Goal: Transaction & Acquisition: Download file/media

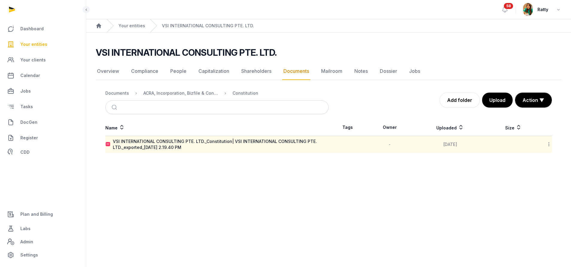
click at [548, 144] on icon at bounding box center [548, 144] width 5 height 6
click at [530, 159] on div "Download" at bounding box center [528, 159] width 48 height 11
click at [184, 89] on nav "Documents ACRA, Incorporation, Bizfile & Constitution Constitution" at bounding box center [216, 93] width 223 height 14
click at [182, 92] on div "ACRA, Incorporation, Bizfile & Constitution" at bounding box center [180, 93] width 75 height 6
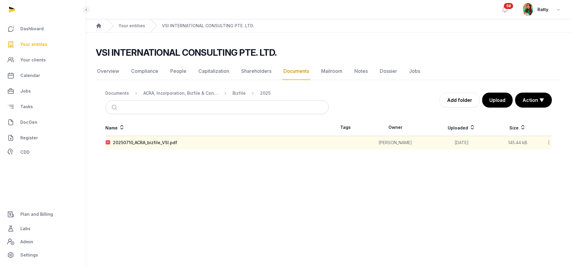
click at [550, 141] on icon at bounding box center [548, 142] width 5 height 6
click at [537, 154] on div "Download" at bounding box center [528, 158] width 48 height 11
click at [153, 141] on div "20250710_ACRA_bizfile_VSI.pdf" at bounding box center [145, 142] width 64 height 6
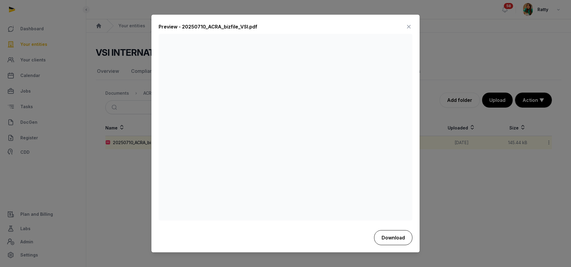
click at [397, 230] on button "Download" at bounding box center [393, 237] width 38 height 15
click at [411, 28] on icon at bounding box center [408, 27] width 7 height 10
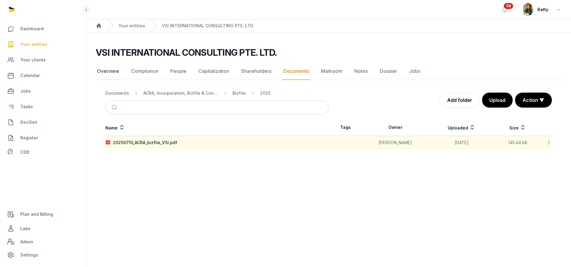
click at [109, 69] on link "Overview" at bounding box center [108, 71] width 25 height 17
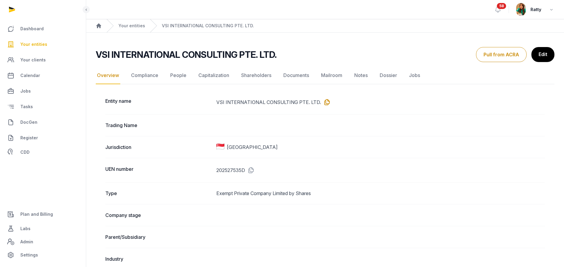
click at [325, 102] on icon at bounding box center [326, 102] width 10 height 10
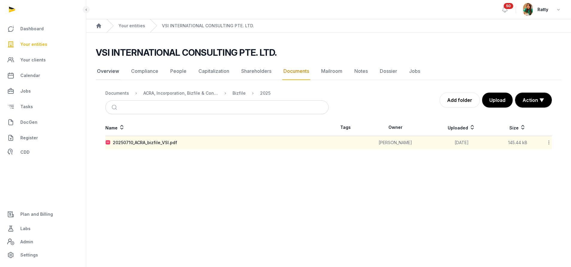
click at [114, 73] on link "Overview" at bounding box center [108, 71] width 25 height 17
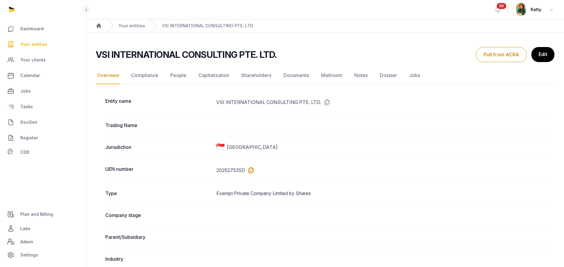
click at [250, 168] on icon at bounding box center [250, 170] width 10 height 10
